Goal: Transaction & Acquisition: Book appointment/travel/reservation

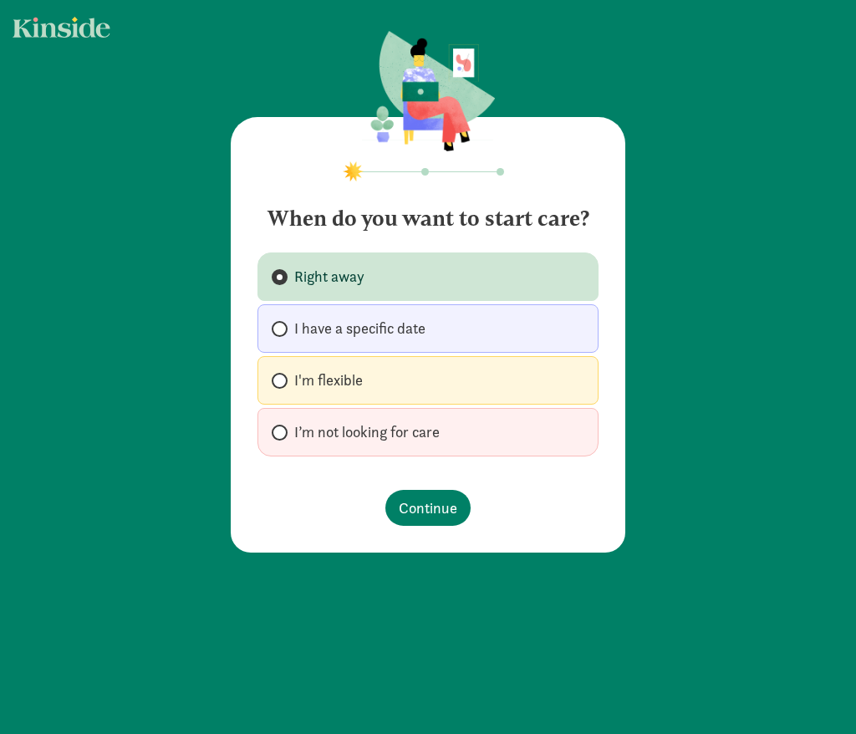
click at [424, 333] on span "I have a specific date" at bounding box center [359, 329] width 131 height 20
click at [283, 333] on input "I have a specific date" at bounding box center [277, 329] width 11 height 11
radio input "true"
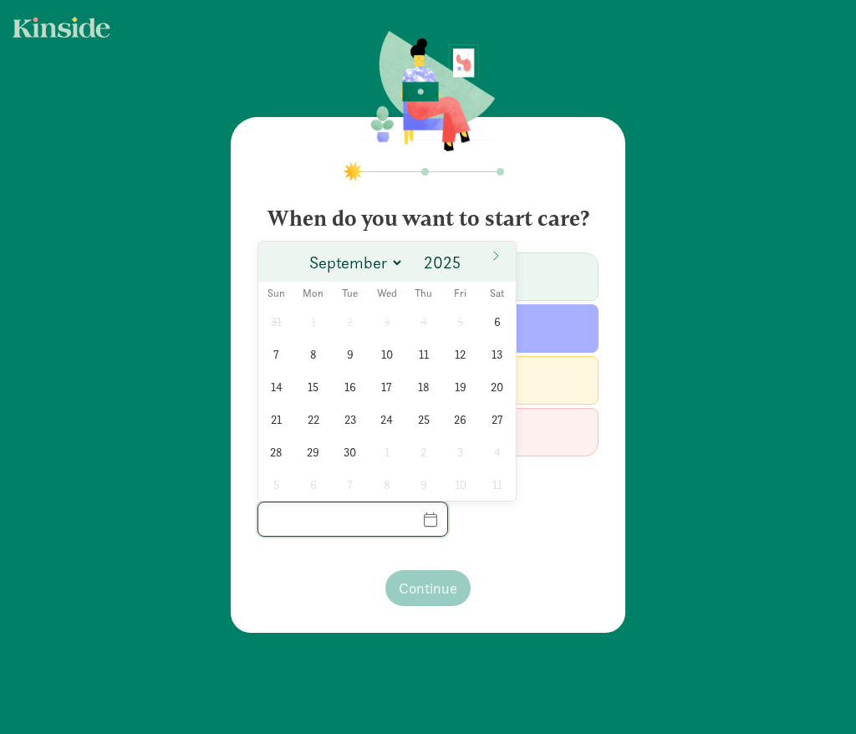
click at [424, 516] on input "text" at bounding box center [352, 519] width 189 height 33
click at [465, 261] on span at bounding box center [466, 257] width 12 height 13
type input "2026"
select select "5"
click at [312, 322] on span "1" at bounding box center [313, 321] width 33 height 33
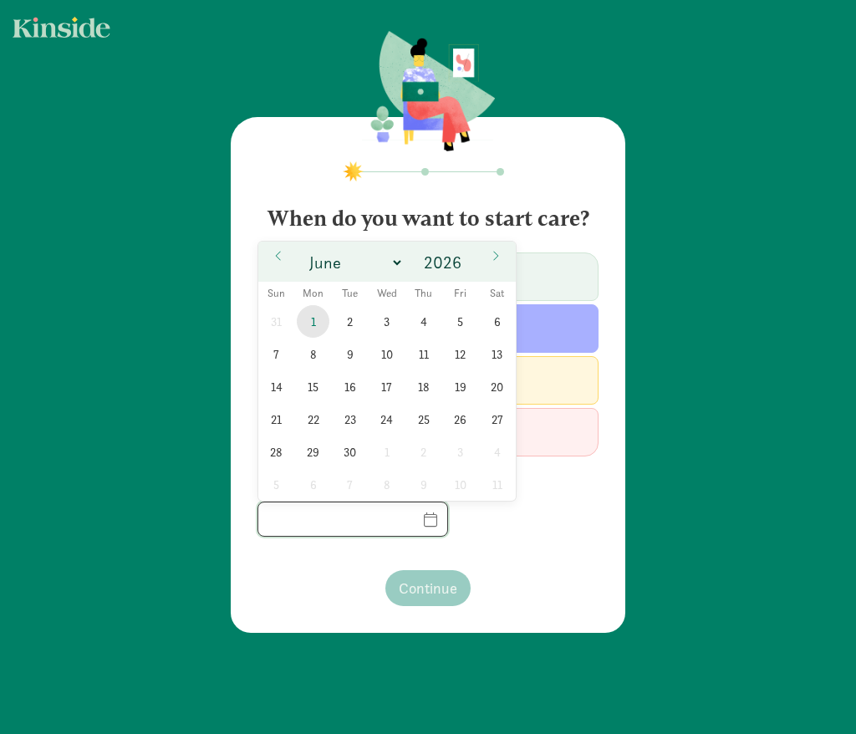
type input "06/01/2026"
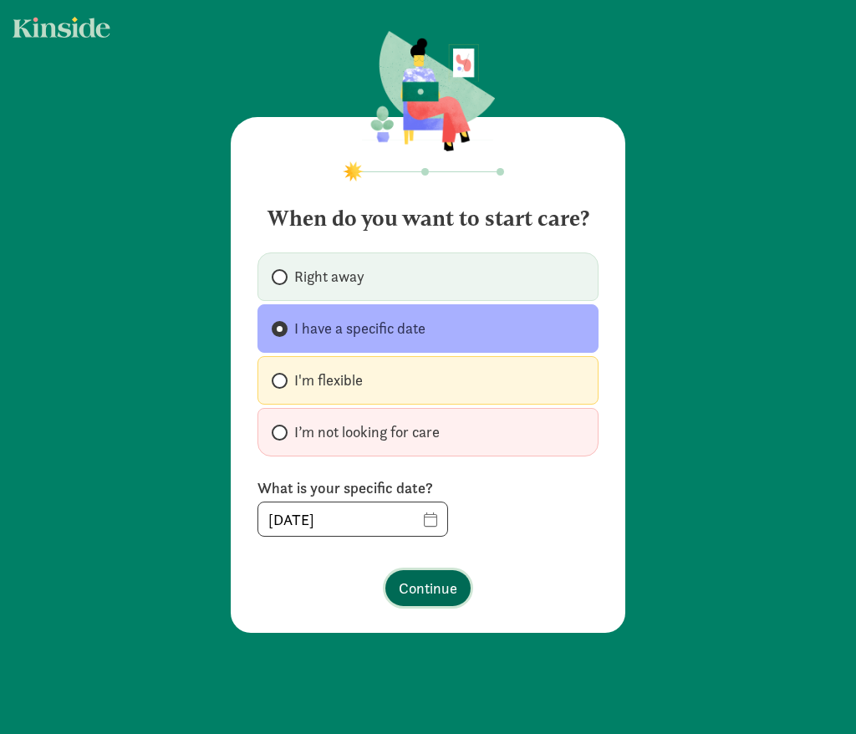
click at [448, 590] on span "Continue" at bounding box center [428, 588] width 59 height 23
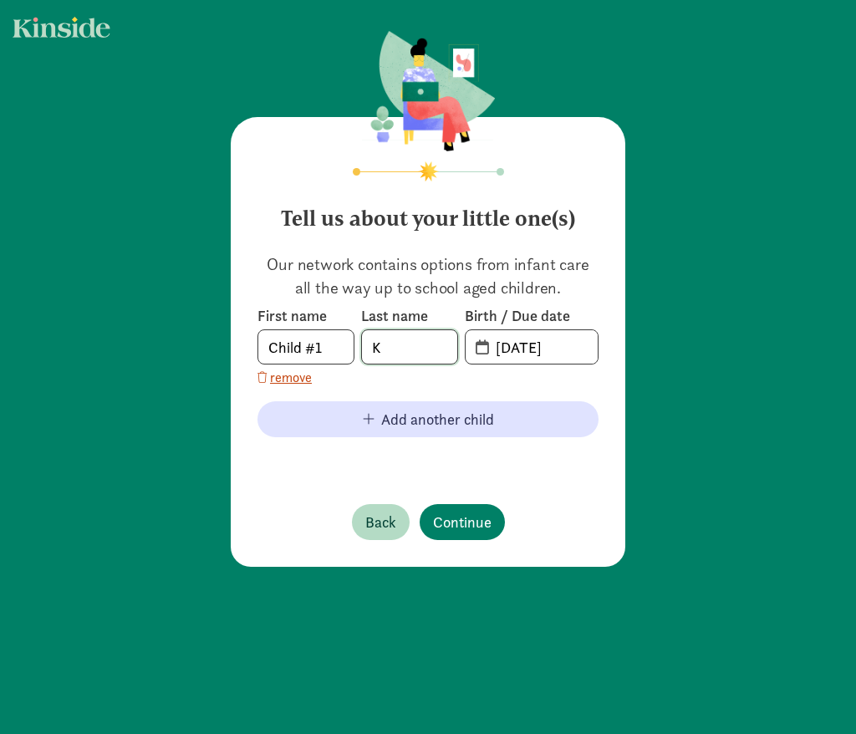
click at [395, 345] on input "K" at bounding box center [409, 346] width 95 height 33
type input "Koll"
drag, startPoint x: 336, startPoint y: 349, endPoint x: 241, endPoint y: 349, distance: 95.3
click at [241, 349] on div "Tell us about your little one(s) Our network contains options from infant care …" at bounding box center [428, 342] width 395 height 450
type input "m"
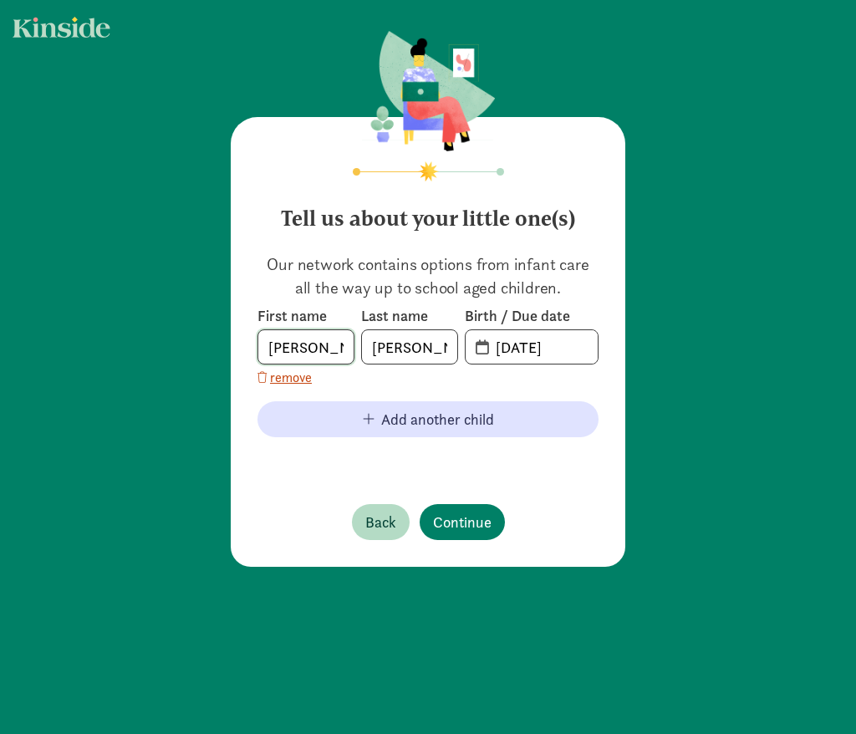
type input "Maximilian"
click at [540, 351] on input "09-05-2025" at bounding box center [542, 346] width 112 height 33
click at [496, 347] on input "20-25-0905" at bounding box center [542, 346] width 112 height 33
drag, startPoint x: 583, startPoint y: 348, endPoint x: 511, endPoint y: 348, distance: 71.9
click at [512, 348] on input "20-25-0905" at bounding box center [542, 346] width 112 height 33
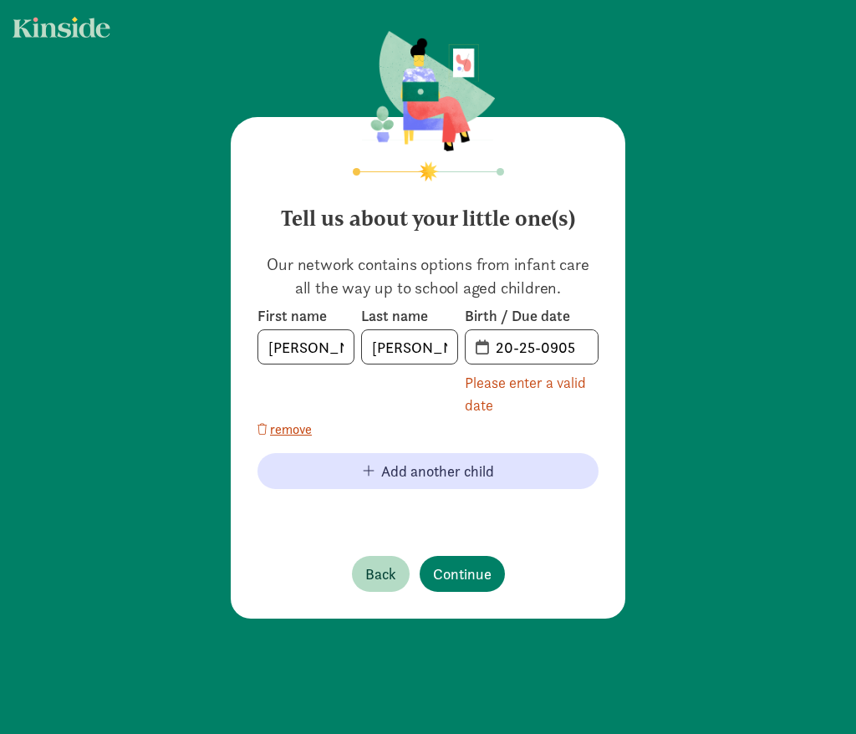
click at [483, 347] on span "20-25-0905" at bounding box center [532, 346] width 132 height 33
click at [565, 350] on input "20-25-0905" at bounding box center [542, 346] width 112 height 33
click at [593, 350] on input "20-25-0905" at bounding box center [542, 346] width 112 height 33
drag, startPoint x: 580, startPoint y: 349, endPoint x: 466, endPoint y: 347, distance: 114.6
click at [465, 347] on span "20-25-0905" at bounding box center [532, 346] width 134 height 35
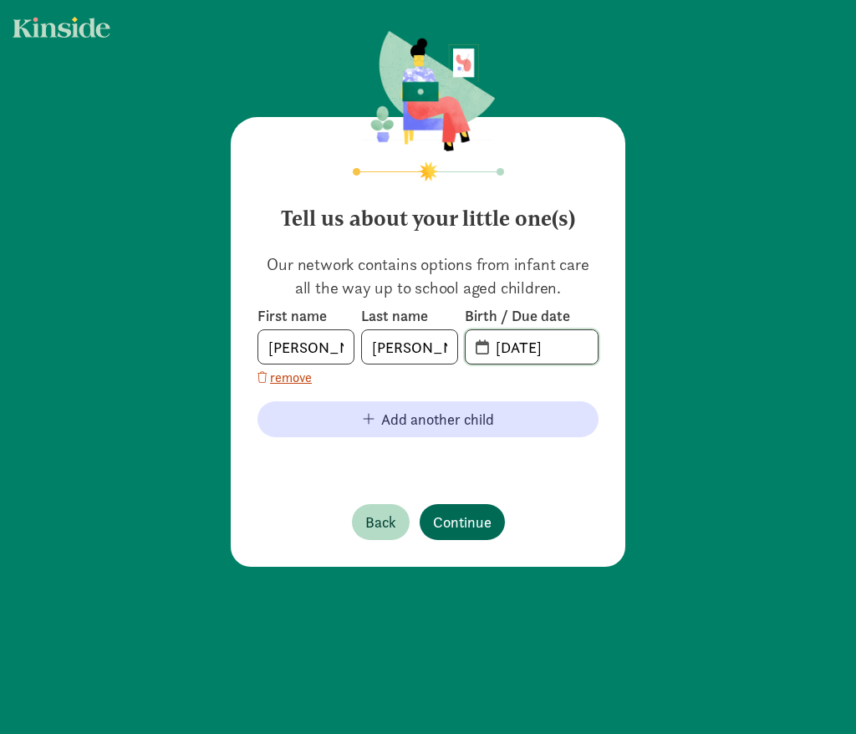
type input "09-10-2025"
click at [455, 528] on span "Continue" at bounding box center [462, 522] width 59 height 23
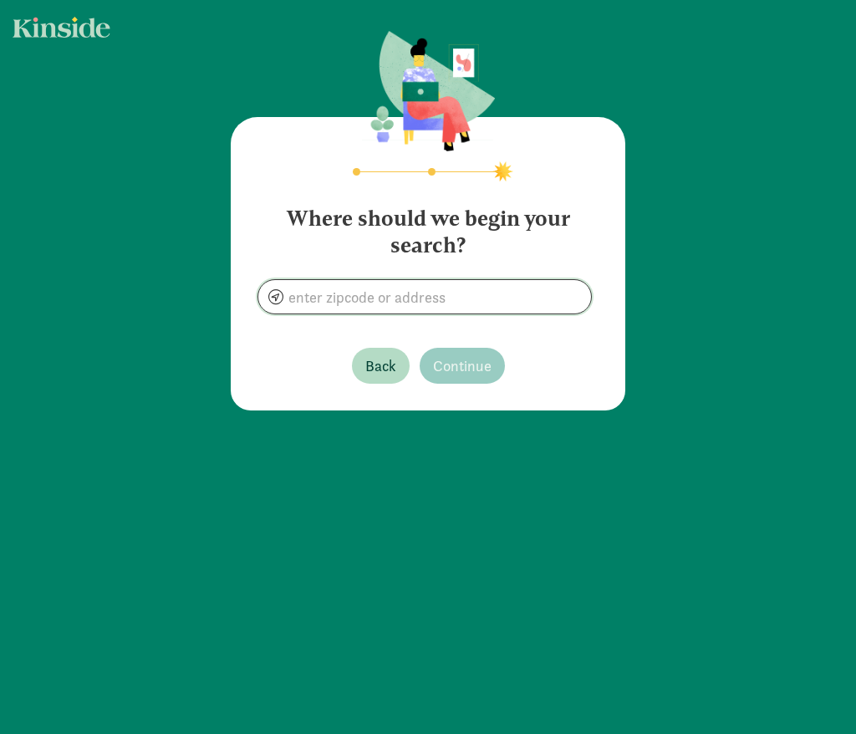
click at [395, 299] on input at bounding box center [424, 296] width 333 height 33
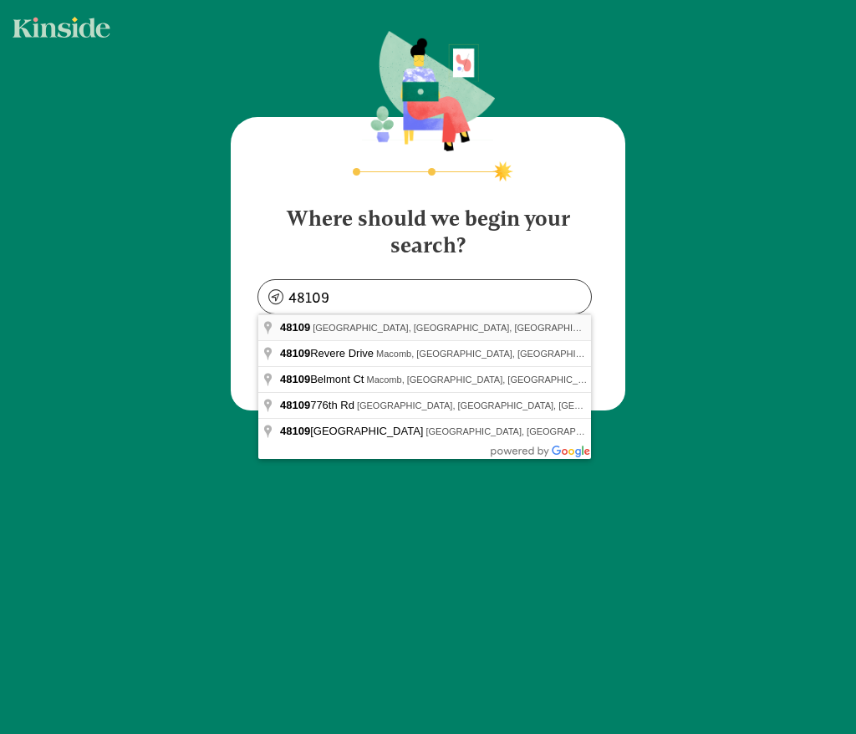
type input "Ann Arbor, MI 48109, USA"
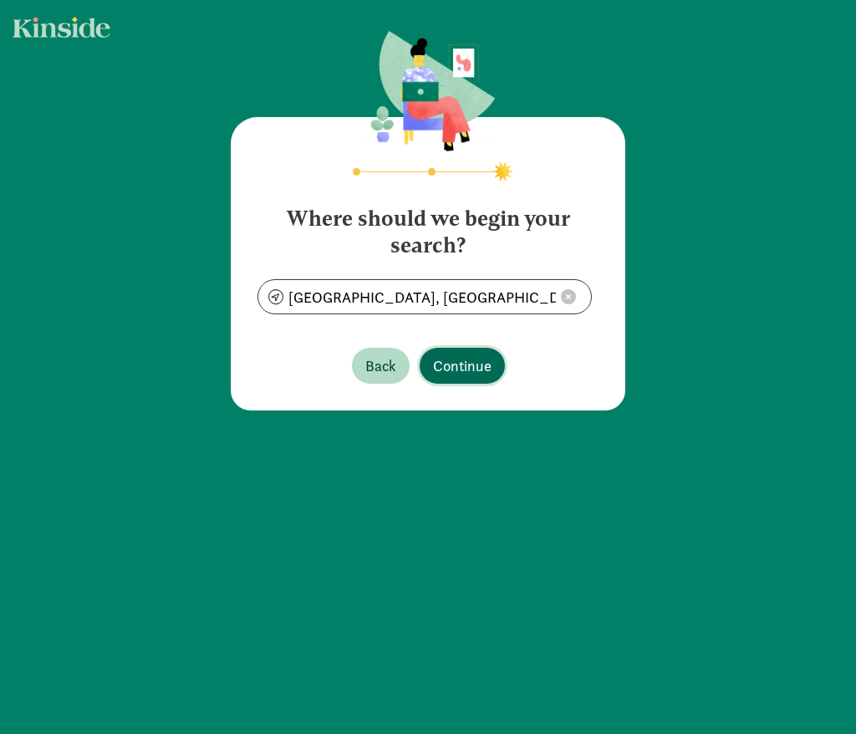
click at [465, 364] on span "Continue" at bounding box center [462, 366] width 59 height 23
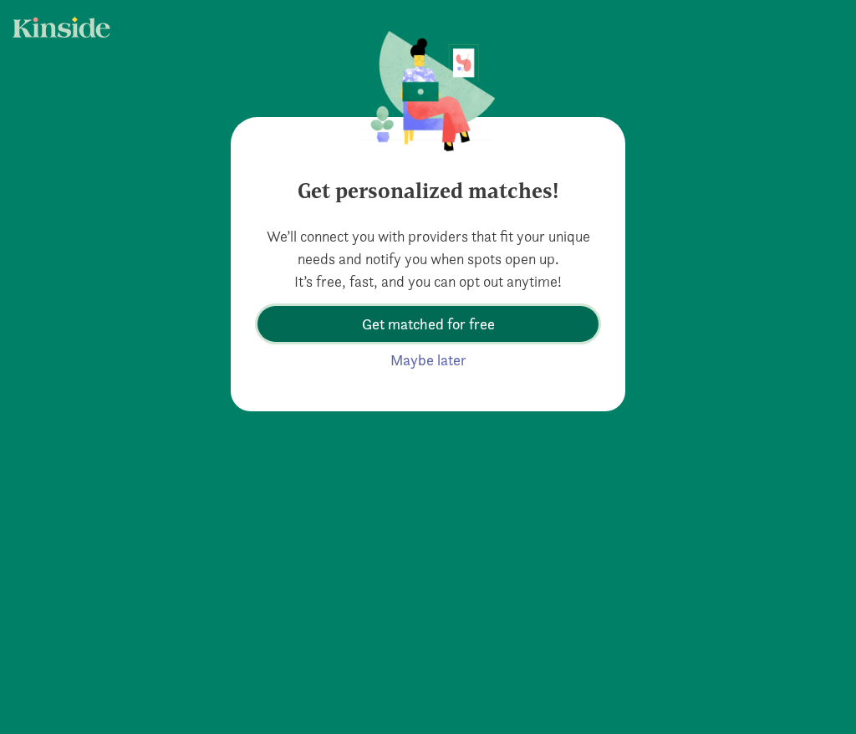
click at [461, 321] on span "Get matched for free" at bounding box center [428, 324] width 133 height 23
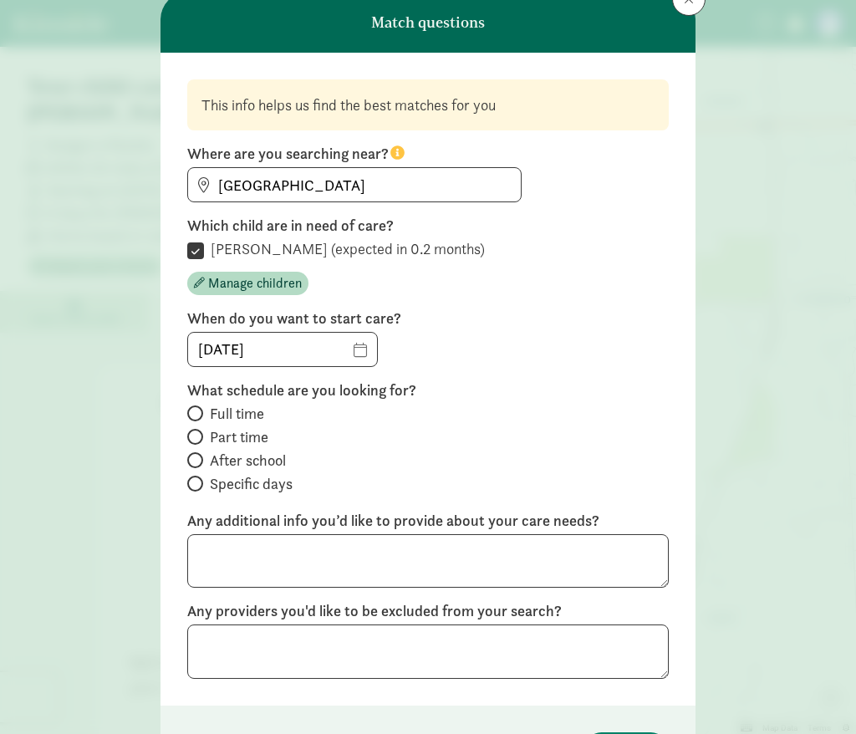
scroll to position [66, 0]
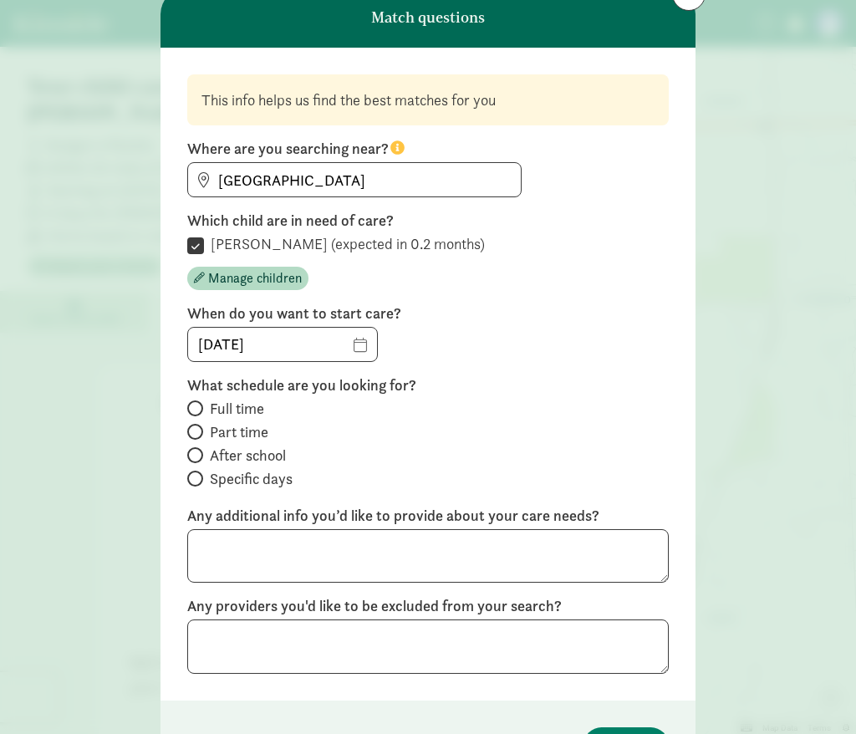
click at [213, 411] on span "Full time" at bounding box center [237, 409] width 54 height 20
click at [198, 411] on input "Full time" at bounding box center [192, 408] width 11 height 11
radio input "true"
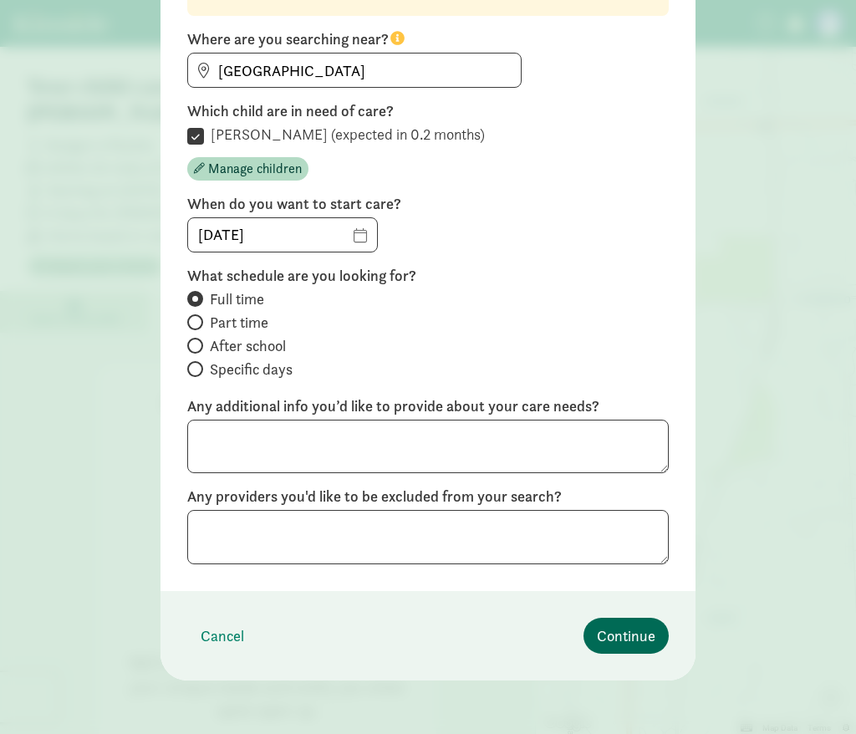
scroll to position [176, 0]
click at [625, 646] on span "Continue" at bounding box center [626, 636] width 59 height 23
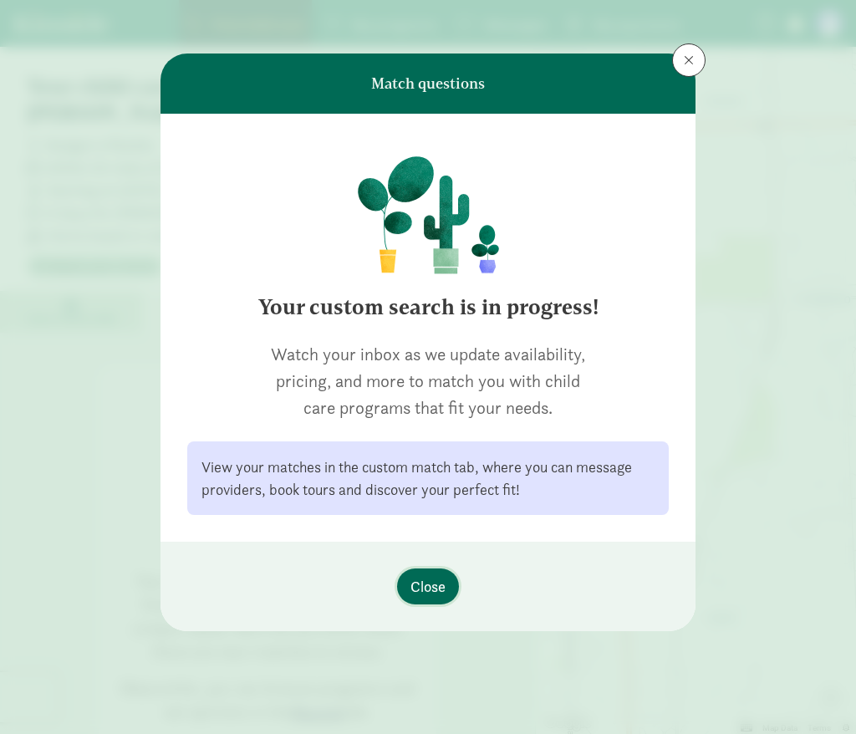
scroll to position [0, 0]
click at [428, 579] on span "Close" at bounding box center [428, 586] width 35 height 23
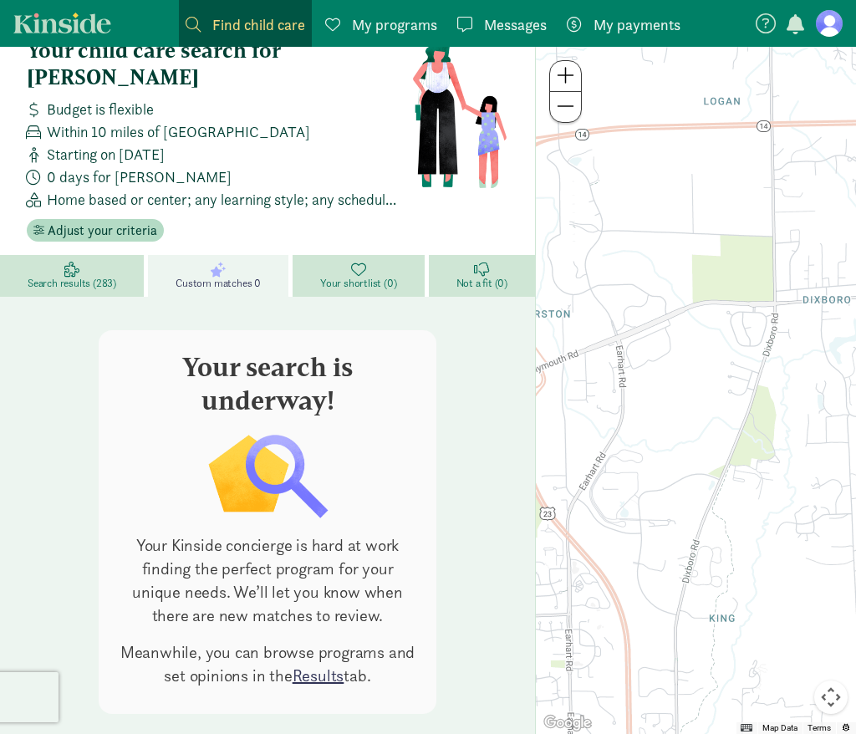
scroll to position [35, 0]
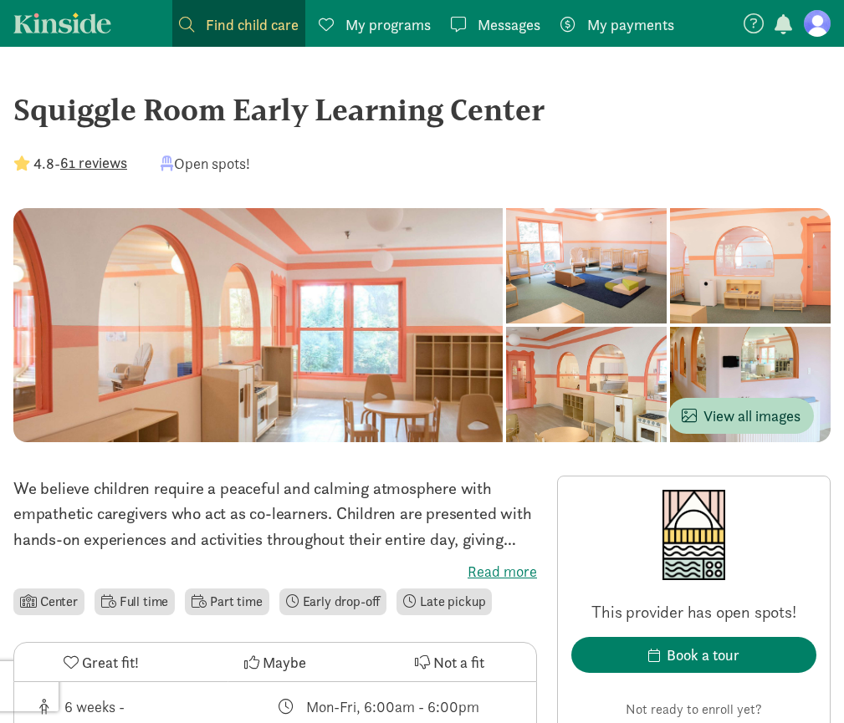
drag, startPoint x: 19, startPoint y: 109, endPoint x: 566, endPoint y: 97, distance: 547.0
click at [566, 97] on div "Squiggle Room Early Learning Center" at bounding box center [421, 109] width 817 height 45
copy div "Squiggle Room Early Learning Center"
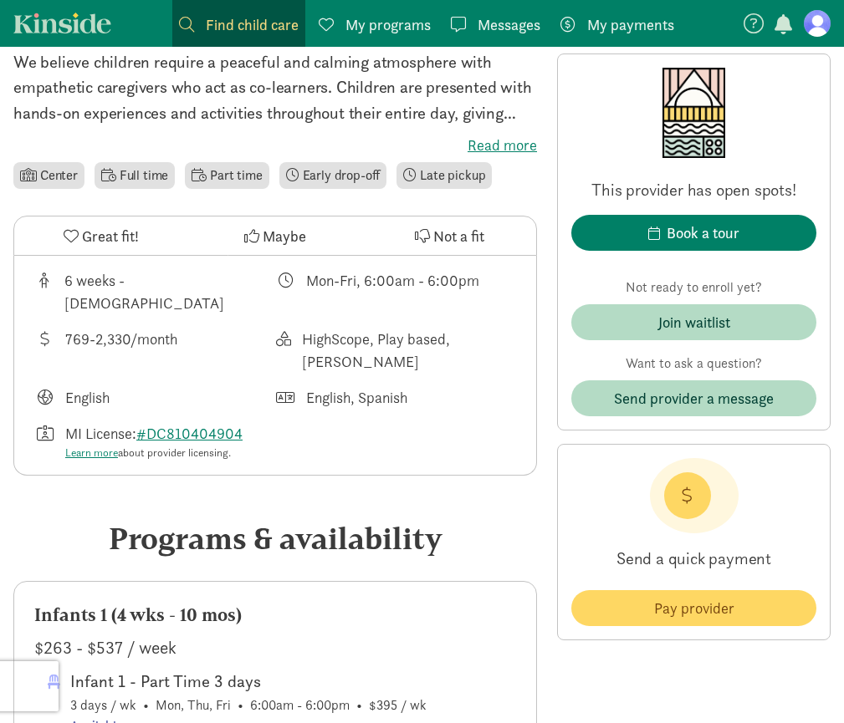
scroll to position [442, 0]
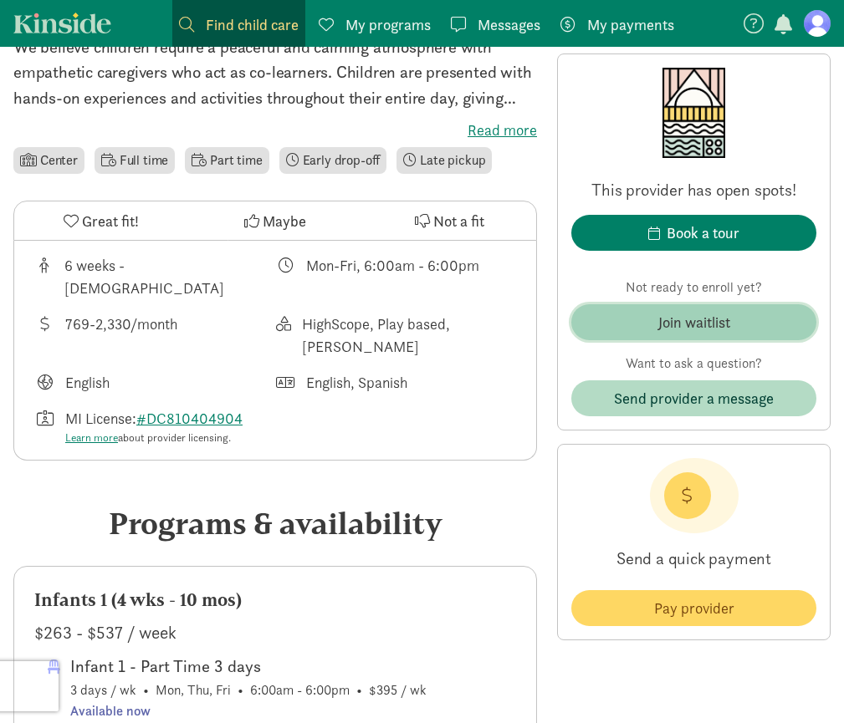
click at [706, 324] on div "Join waitlist" at bounding box center [694, 322] width 72 height 23
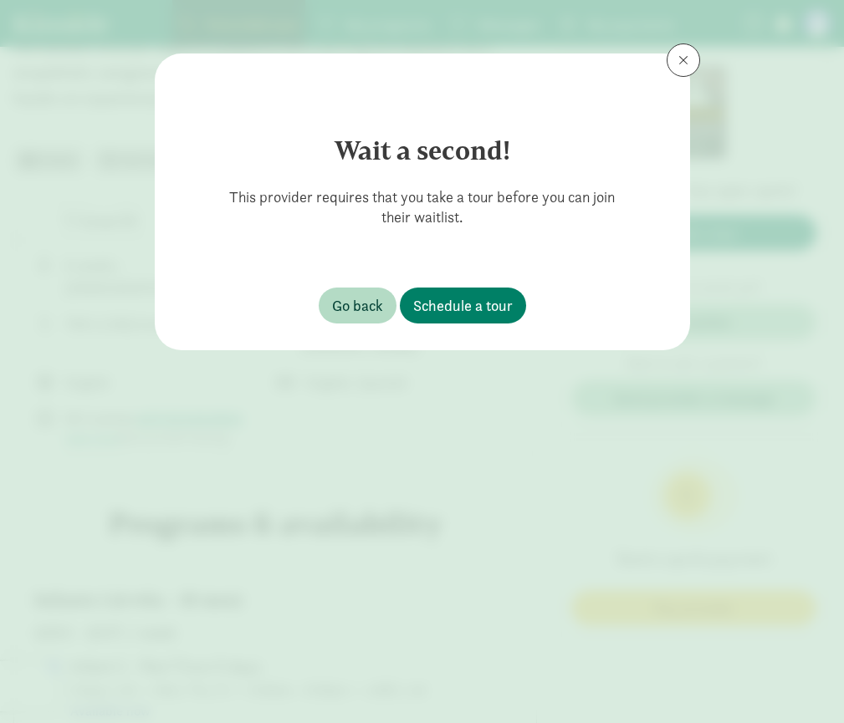
click at [681, 61] on span at bounding box center [683, 60] width 10 height 13
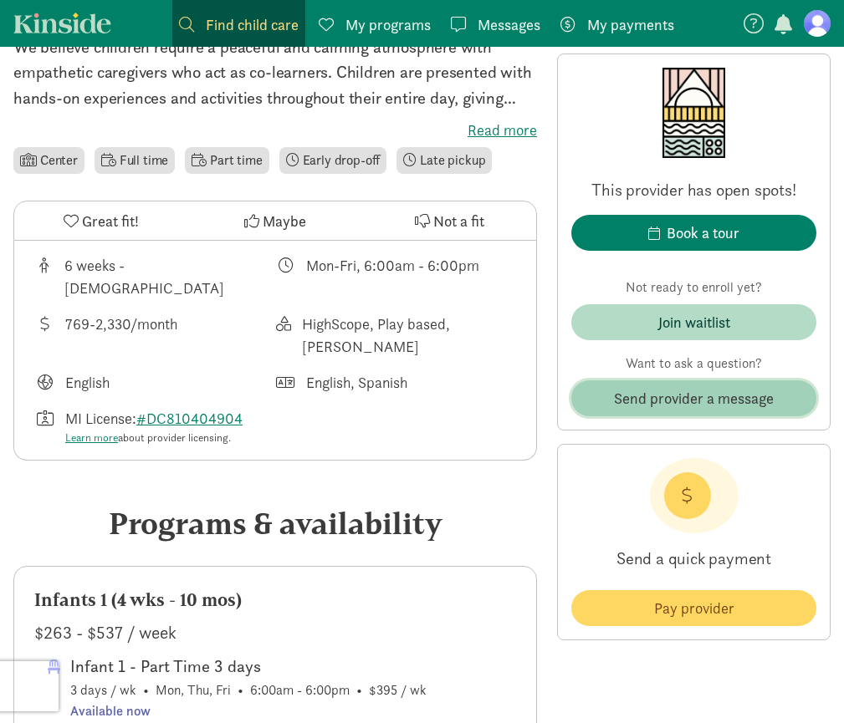
click at [684, 409] on span "Send provider a message" at bounding box center [694, 398] width 160 height 23
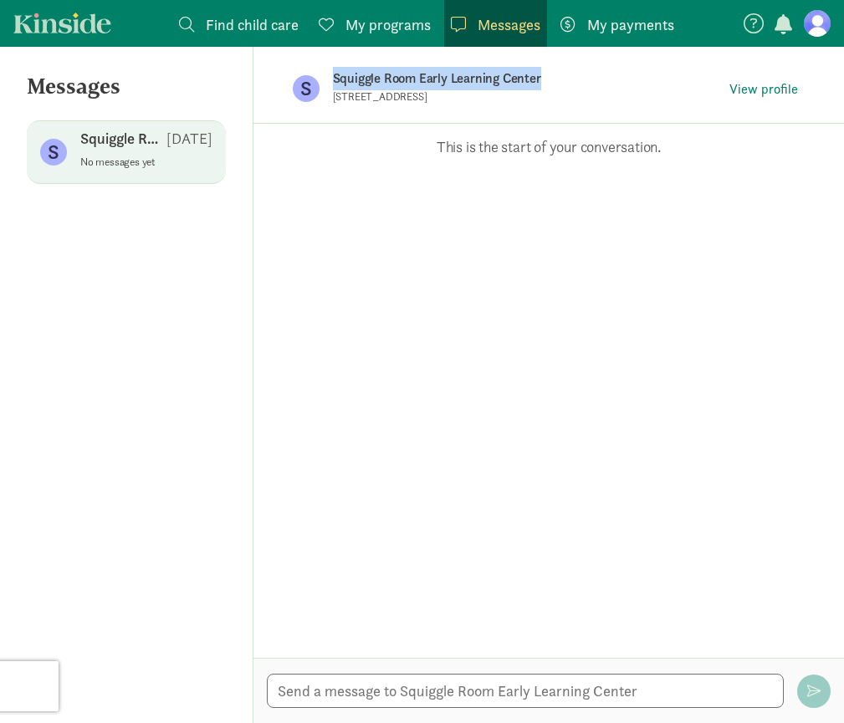
drag, startPoint x: 334, startPoint y: 74, endPoint x: 590, endPoint y: 80, distance: 255.9
click at [591, 80] on p "Squiggle Room Early Learning Center" at bounding box center [528, 78] width 390 height 23
copy p "Squiggle Room Early Learning Center"
click at [485, 297] on div "Opps, something went wrong :( Retry This is the start of your conversation." at bounding box center [548, 391] width 590 height 534
click at [374, 686] on textarea at bounding box center [525, 691] width 517 height 34
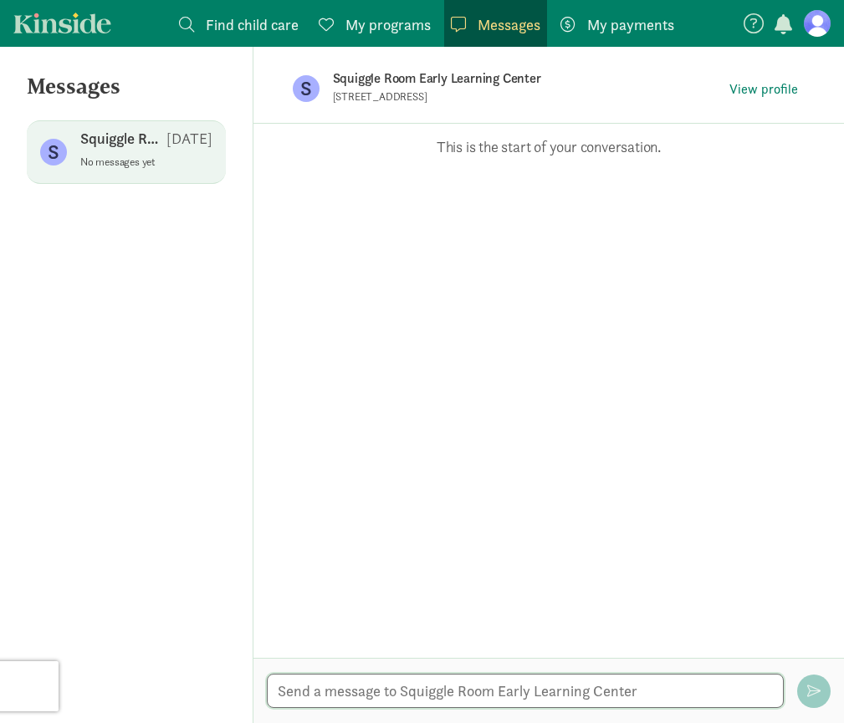
paste textarea "Dear Squiggle Room Early Learning Center Team, My partner and I are interested …"
type textarea "Dear Squiggle Room Early Learning Center Team, My partner and I are interested …"
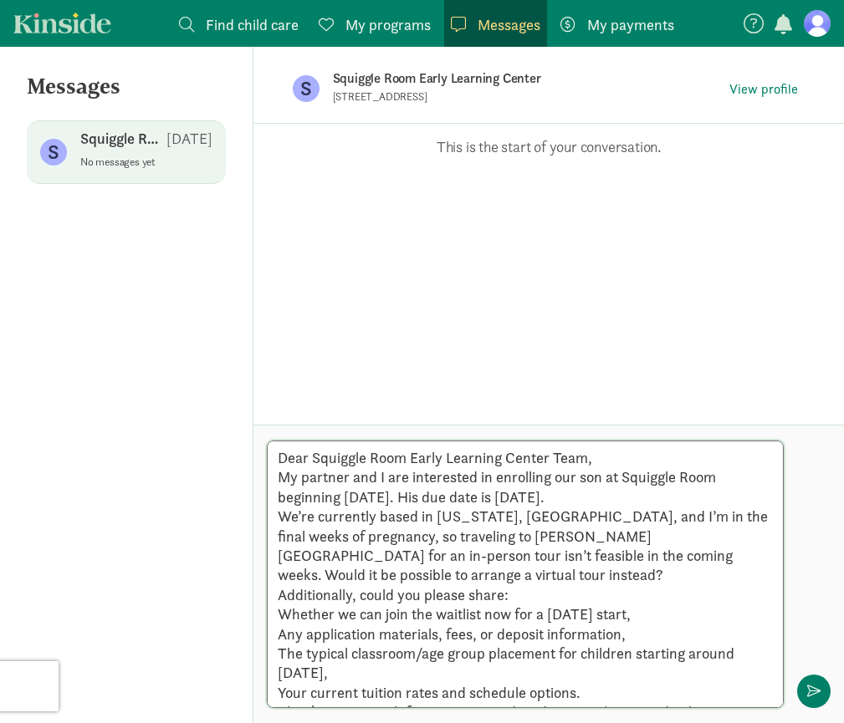
click at [604, 452] on textarea "Dear Squiggle Room Early Learning Center Team, My partner and I are interested …" at bounding box center [525, 575] width 517 height 268
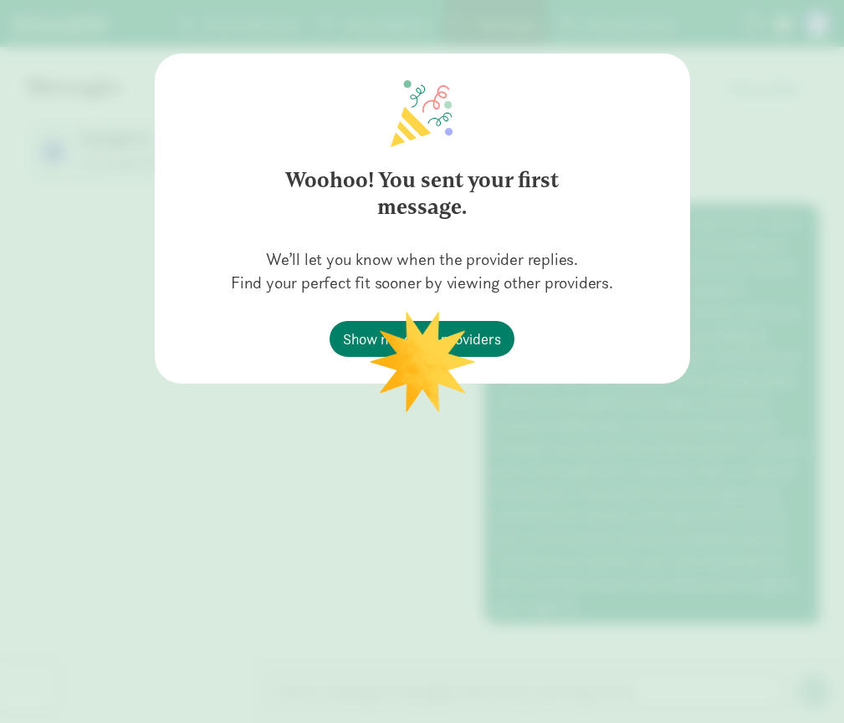
click at [299, 479] on div "Woohoo! You sent your first message. We’ll let you know when the provider repli…" at bounding box center [422, 361] width 844 height 723
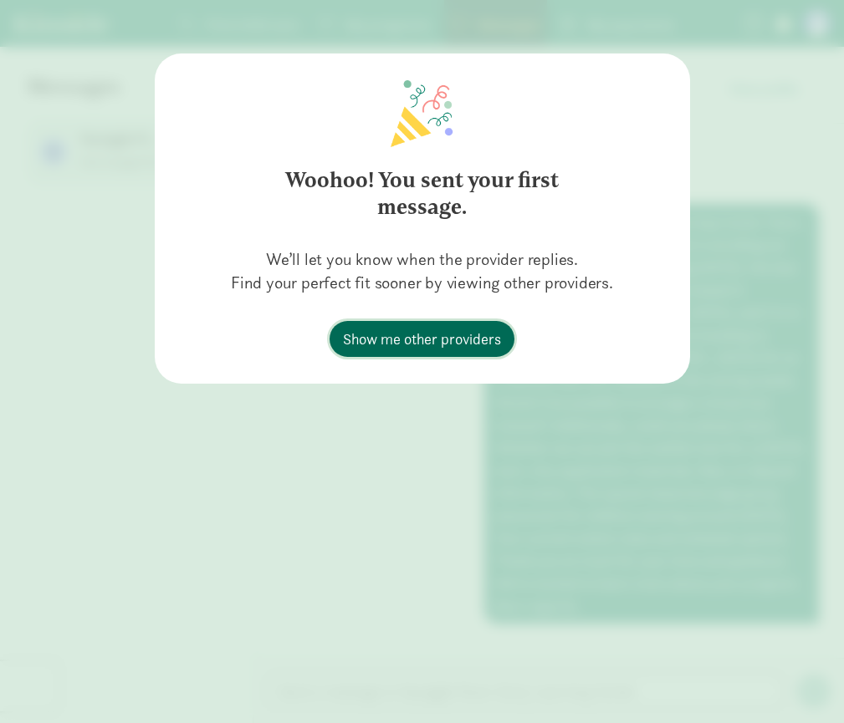
click at [478, 334] on span "Show me other providers" at bounding box center [422, 339] width 158 height 23
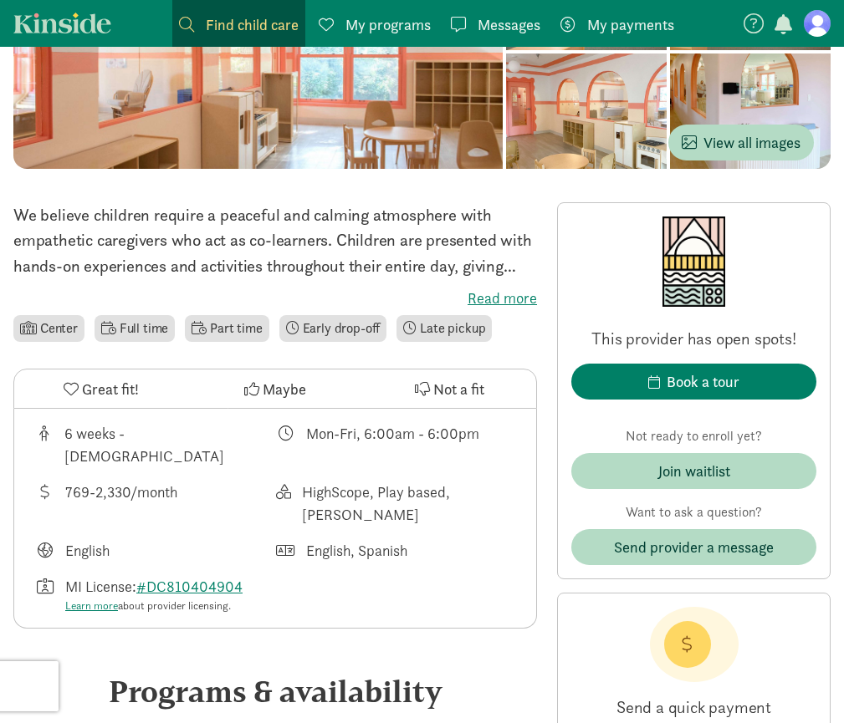
scroll to position [289, 0]
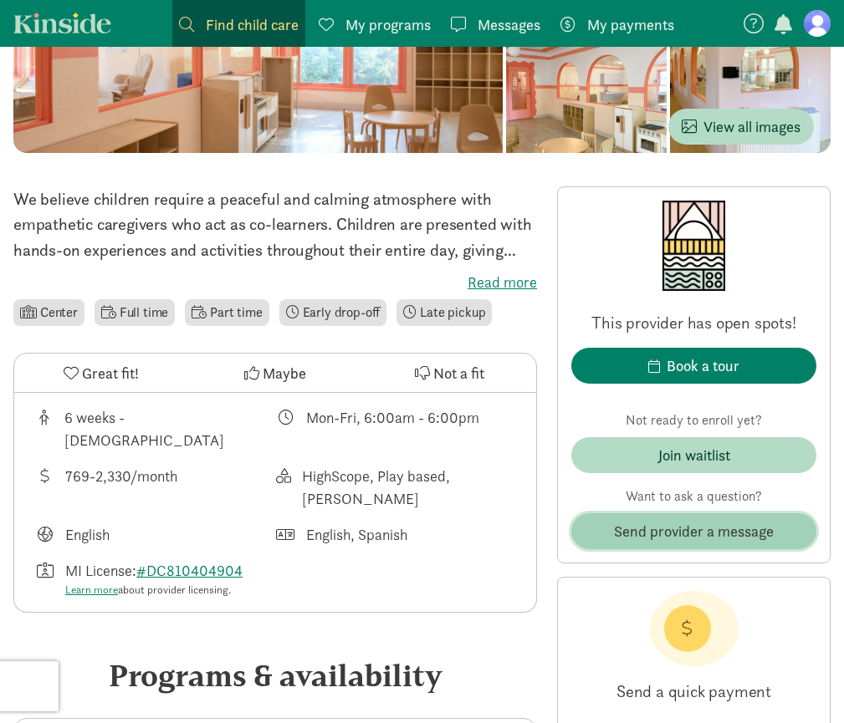
click at [625, 544] on button "Send provider a message" at bounding box center [693, 531] width 245 height 36
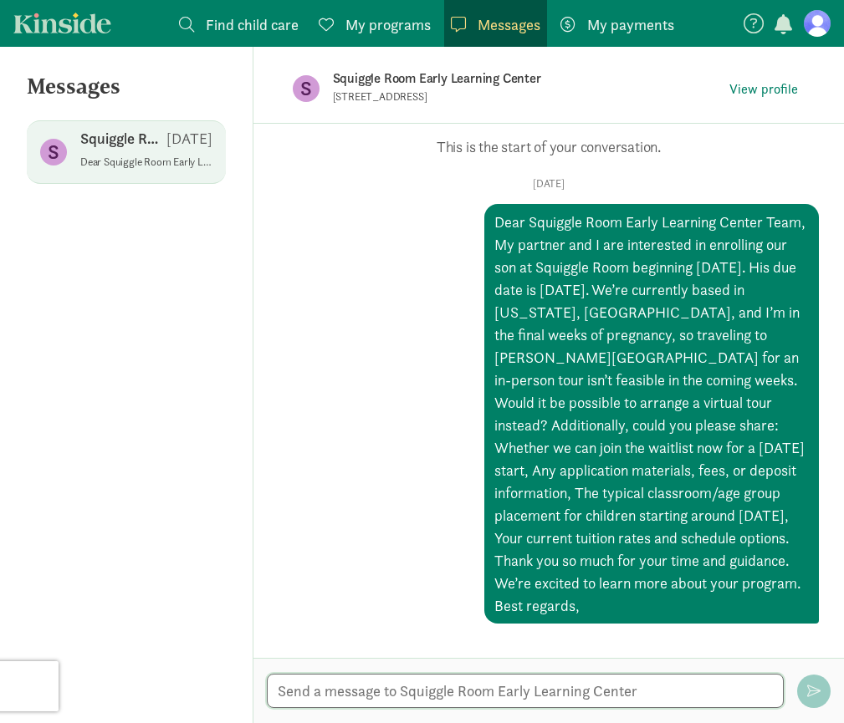
click at [548, 691] on textarea at bounding box center [525, 691] width 517 height 34
type textarea "Katja Koll"
